Goal: Information Seeking & Learning: Find specific fact

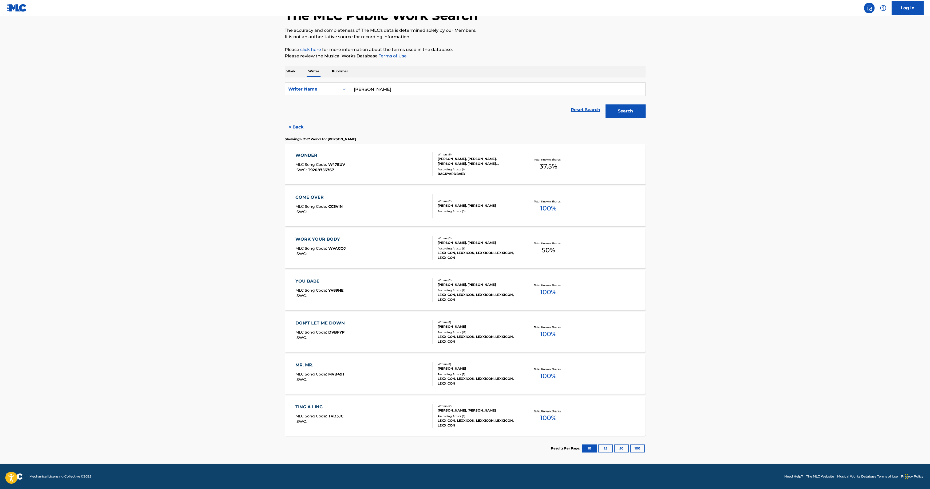
click at [311, 405] on div "TING A LING" at bounding box center [319, 406] width 48 height 6
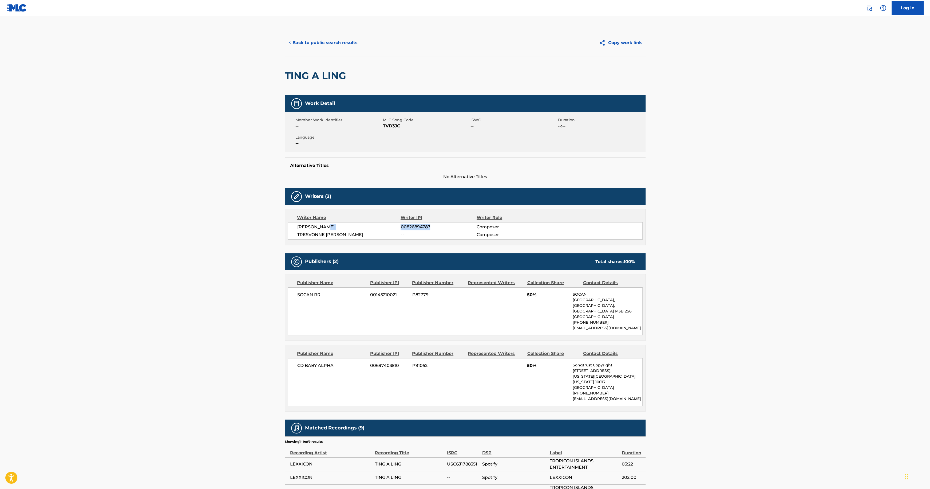
drag, startPoint x: 442, startPoint y: 227, endPoint x: 388, endPoint y: 226, distance: 54.2
click at [388, 226] on div "ANGELO ROBB 00826894787 Composer" at bounding box center [469, 227] width 345 height 6
copy div "00826894787"
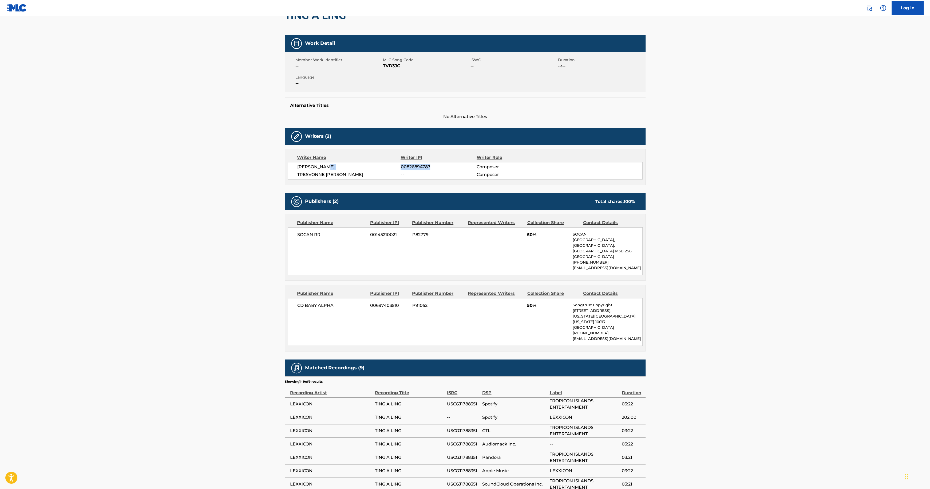
scroll to position [78, 0]
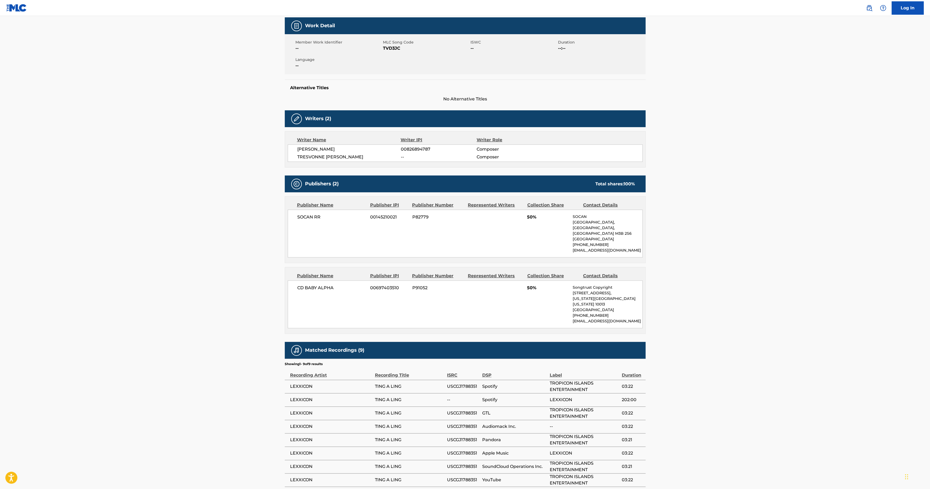
click at [498, 149] on span "Composer" at bounding box center [511, 149] width 69 height 6
click at [488, 149] on span "Composer" at bounding box center [511, 149] width 69 height 6
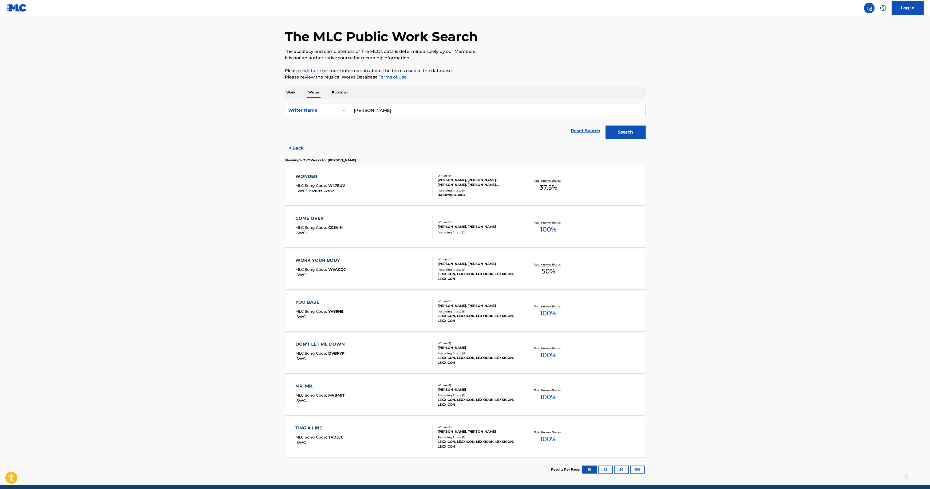
scroll to position [36, 0]
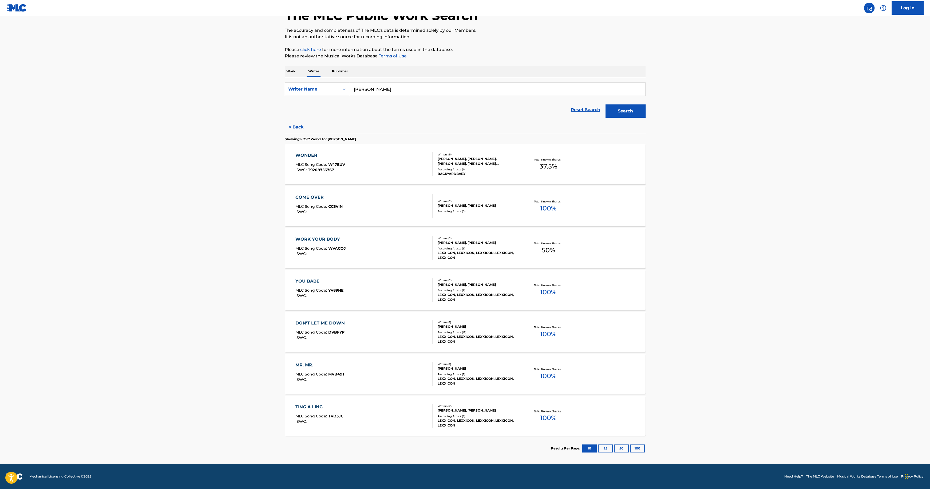
click at [307, 197] on div "COME OVER" at bounding box center [318, 197] width 47 height 6
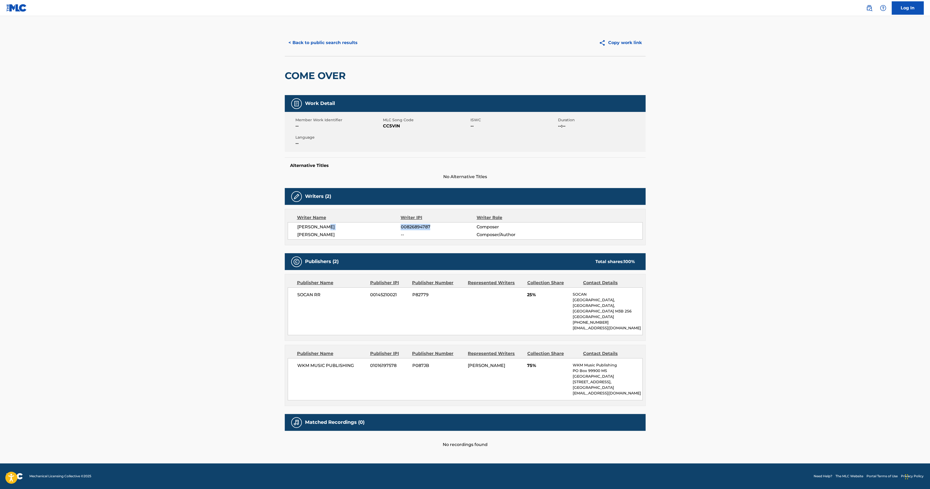
drag, startPoint x: 425, startPoint y: 228, endPoint x: 435, endPoint y: 228, distance: 10.4
click at [435, 228] on div "ANGELO ROBB 00826894787 Composer" at bounding box center [469, 227] width 345 height 6
copy div "00826894787"
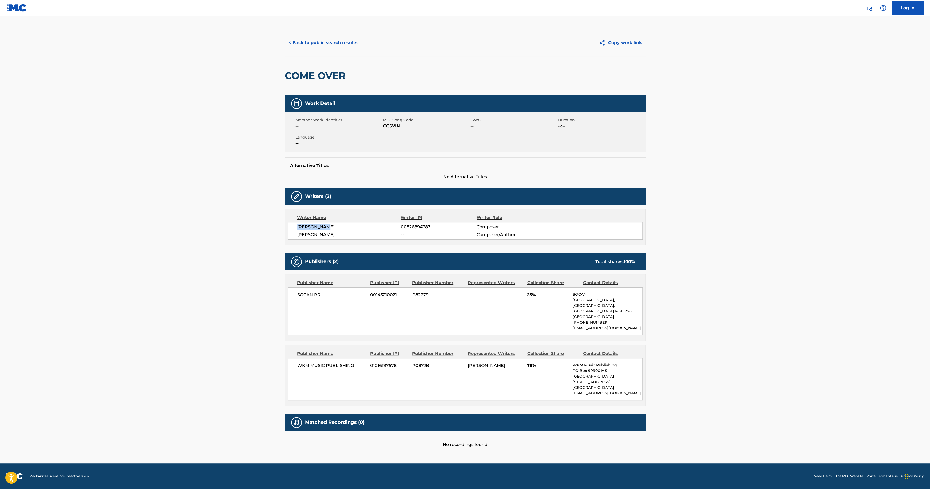
drag, startPoint x: 333, startPoint y: 226, endPoint x: 285, endPoint y: 225, distance: 48.0
click at [285, 225] on div "Writer Name Writer IPI Writer Role ANGELO ROBB 00826894787 Composer TREY ROBINS…" at bounding box center [465, 227] width 361 height 36
copy span "[PERSON_NAME]"
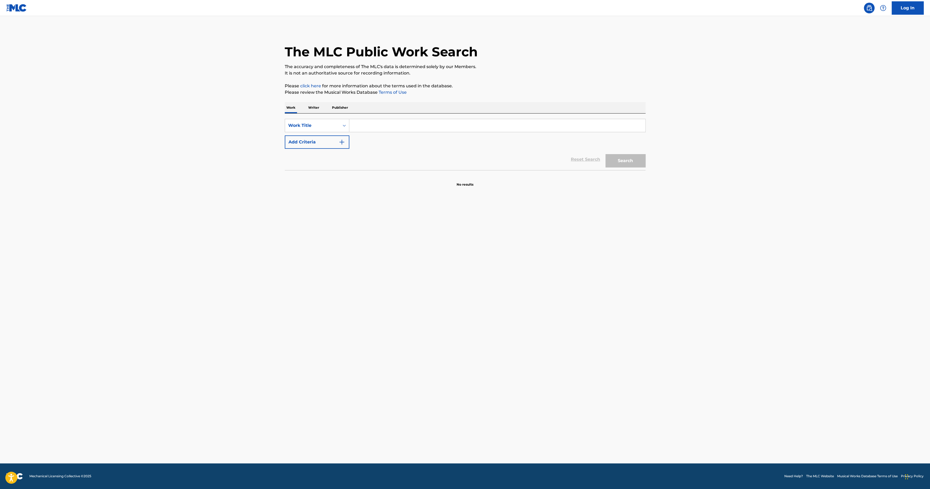
click at [368, 125] on input "Search Form" at bounding box center [497, 125] width 296 height 13
click at [341, 142] on img "Search Form" at bounding box center [342, 142] width 6 height 6
click at [340, 158] on img "Search Form" at bounding box center [342, 158] width 6 height 6
click at [343, 159] on icon "Search Form" at bounding box center [344, 158] width 5 height 5
click at [214, 145] on main "The MLC Public Work Search The accuracy and completeness of The MLC's data is d…" at bounding box center [465, 239] width 930 height 447
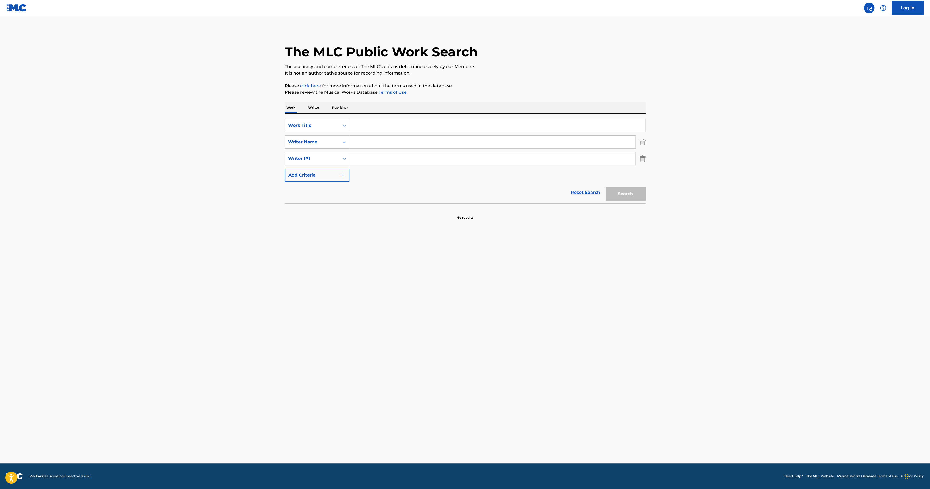
click at [387, 121] on input "Search Form" at bounding box center [497, 125] width 296 height 13
drag, startPoint x: 482, startPoint y: 205, endPoint x: 436, endPoint y: 162, distance: 63.0
click at [482, 205] on section at bounding box center [465, 204] width 361 height 3
click at [367, 124] on input "Search Form" at bounding box center [497, 125] width 296 height 13
click at [174, 121] on main "The MLC Public Work Search The accuracy and completeness of The MLC's data is d…" at bounding box center [465, 239] width 930 height 447
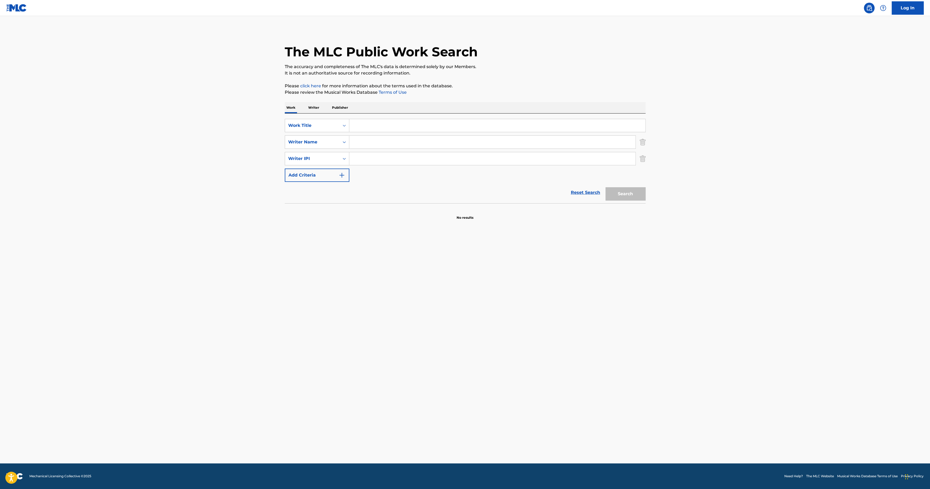
click at [319, 107] on p "Writer" at bounding box center [314, 107] width 14 height 11
click at [286, 106] on p "Work" at bounding box center [291, 107] width 12 height 11
click at [387, 124] on input "Search Form" at bounding box center [497, 125] width 296 height 13
paste input "Batty Man Party"
type input "Batty Man Party"
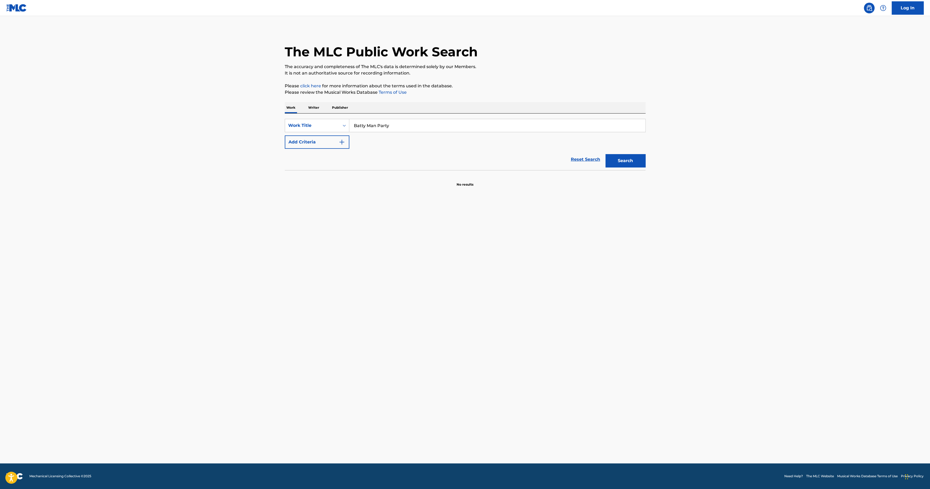
click at [605, 154] on button "Search" at bounding box center [625, 160] width 40 height 13
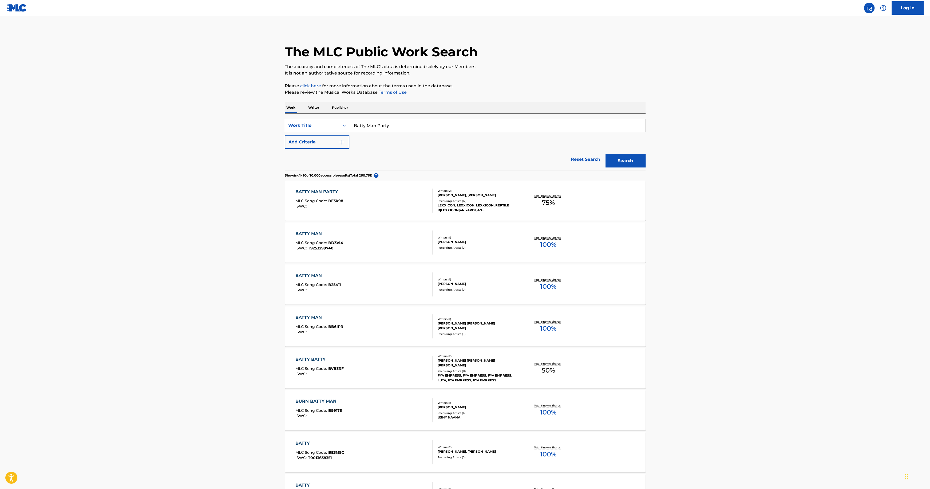
click at [508, 195] on div "[PERSON_NAME], [PERSON_NAME]" at bounding box center [478, 195] width 81 height 5
